Goal: Find specific page/section: Find specific page/section

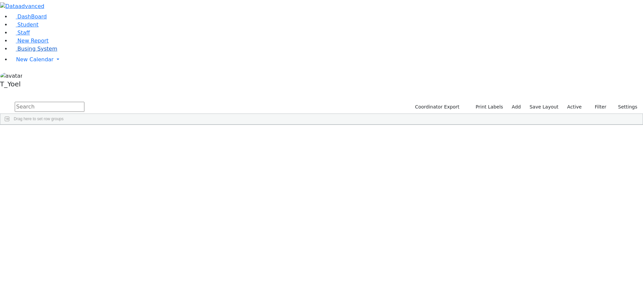
click at [29, 52] on span "Busing System" at bounding box center [37, 49] width 40 height 6
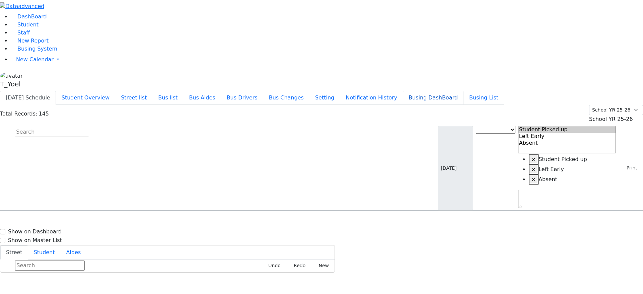
click at [457, 91] on button "Busing DashBoard" at bounding box center [433, 98] width 61 height 14
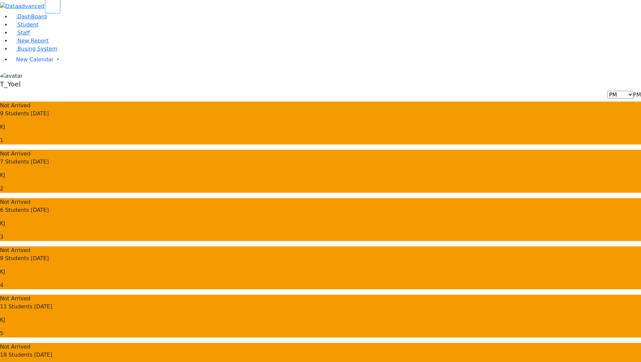
click at [50, 4] on use "button" at bounding box center [50, 4] width 0 height 0
